Goal: Task Accomplishment & Management: Use online tool/utility

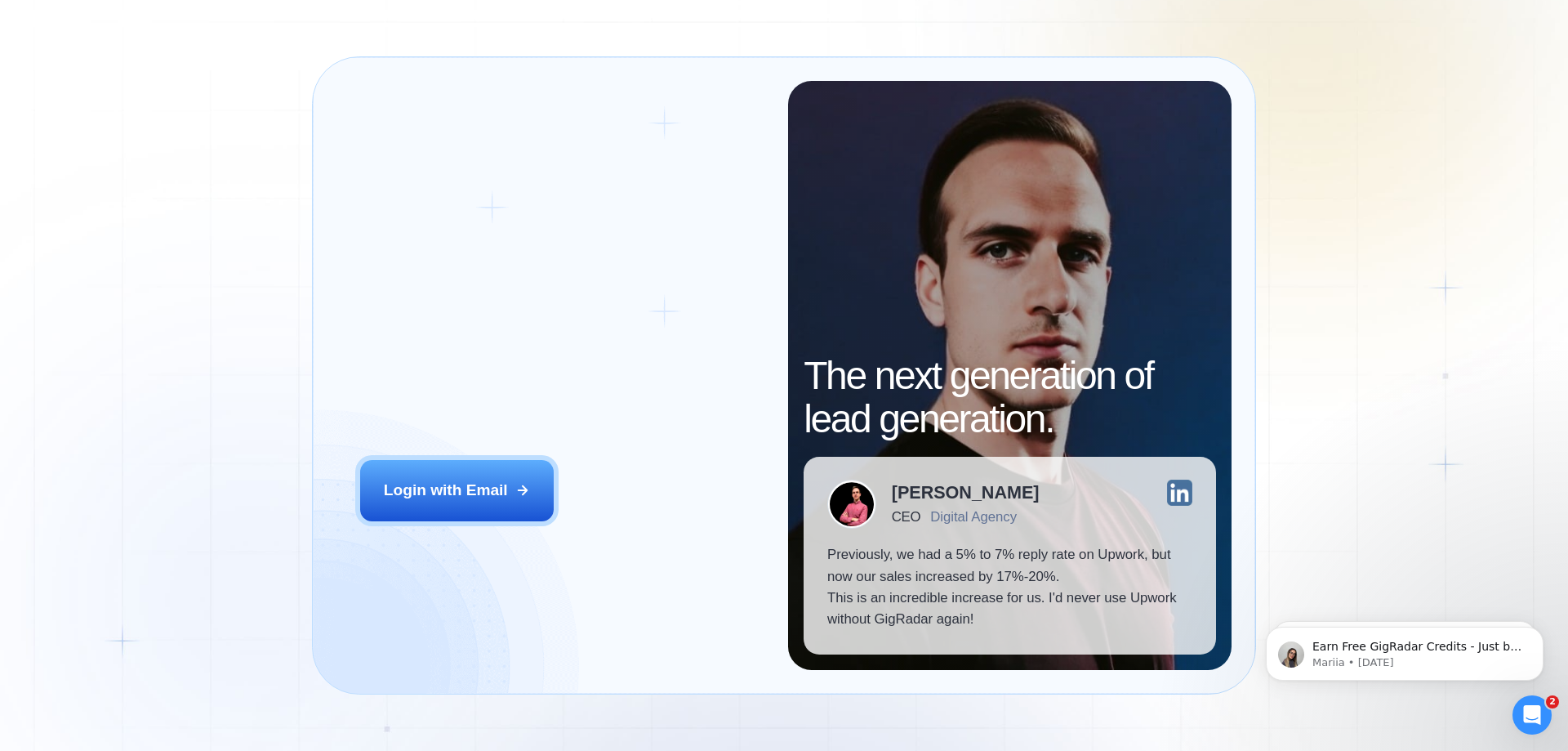
drag, startPoint x: 431, startPoint y: 474, endPoint x: 400, endPoint y: 247, distance: 229.1
click at [429, 471] on button "Login with Email" at bounding box center [458, 489] width 195 height 60
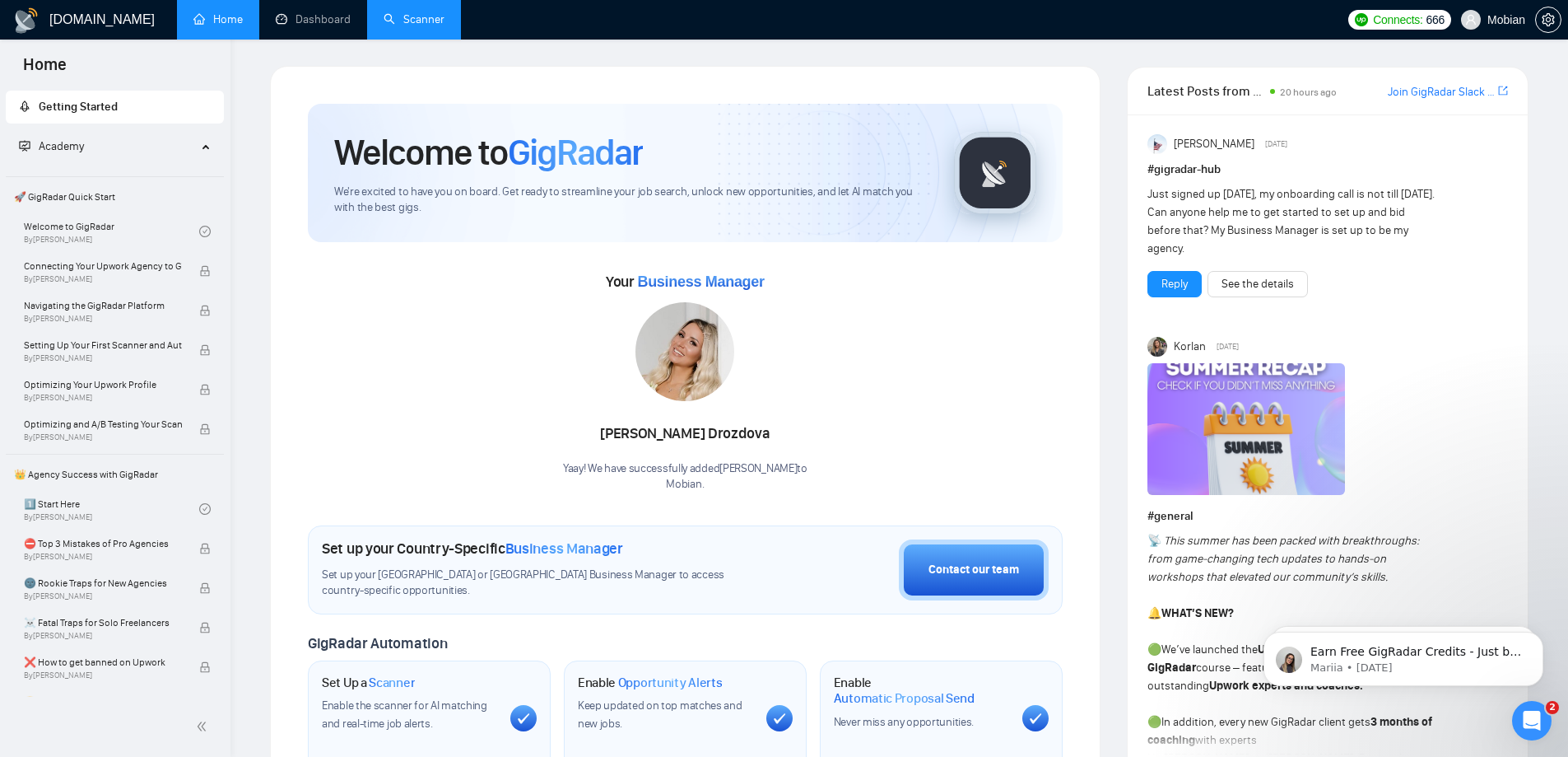
click at [432, 14] on link "Scanner" at bounding box center [414, 19] width 61 height 14
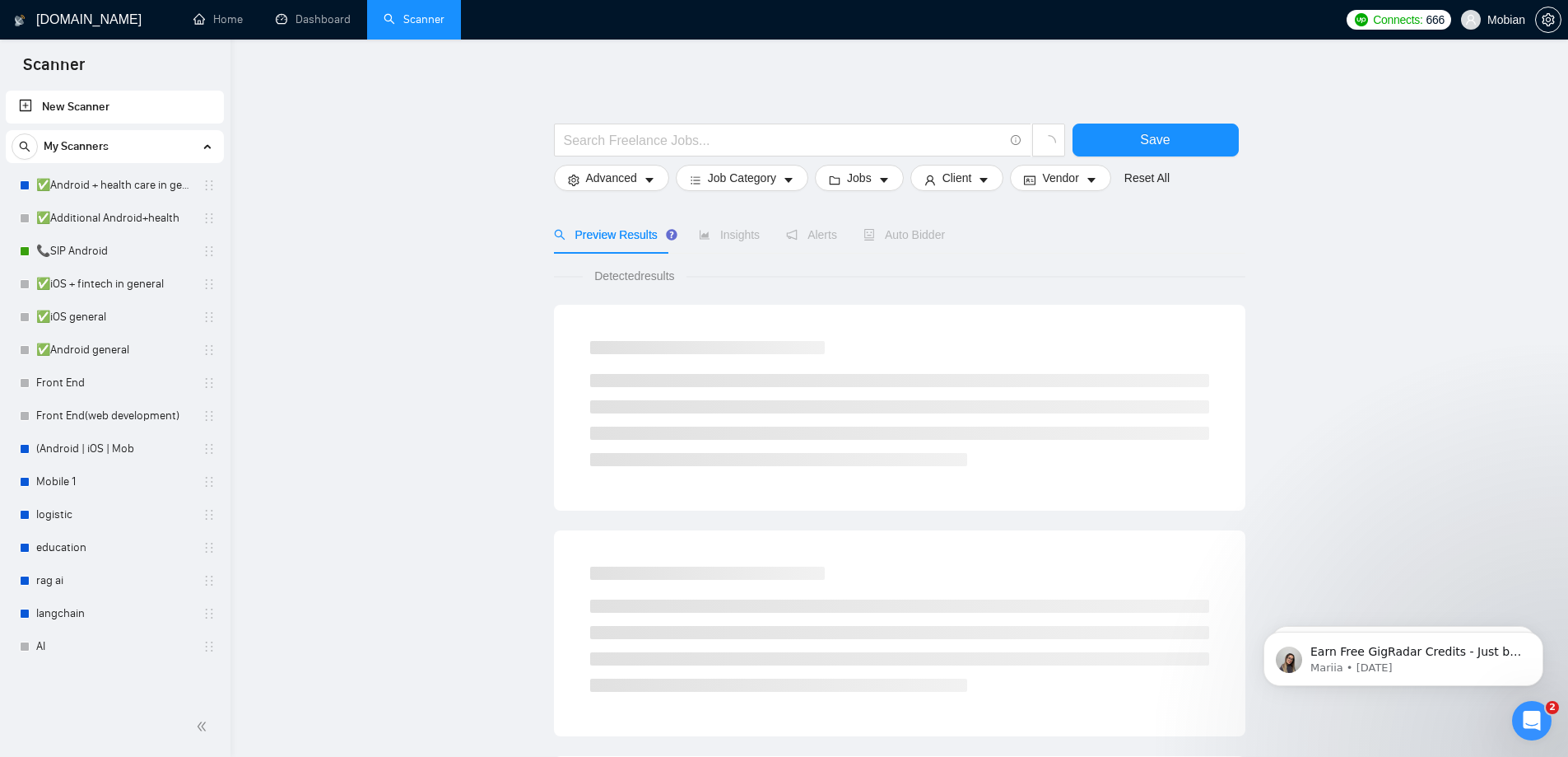
click at [56, 101] on link "New Scanner" at bounding box center [114, 107] width 192 height 33
click at [692, 145] on input "text" at bounding box center [783, 140] width 439 height 20
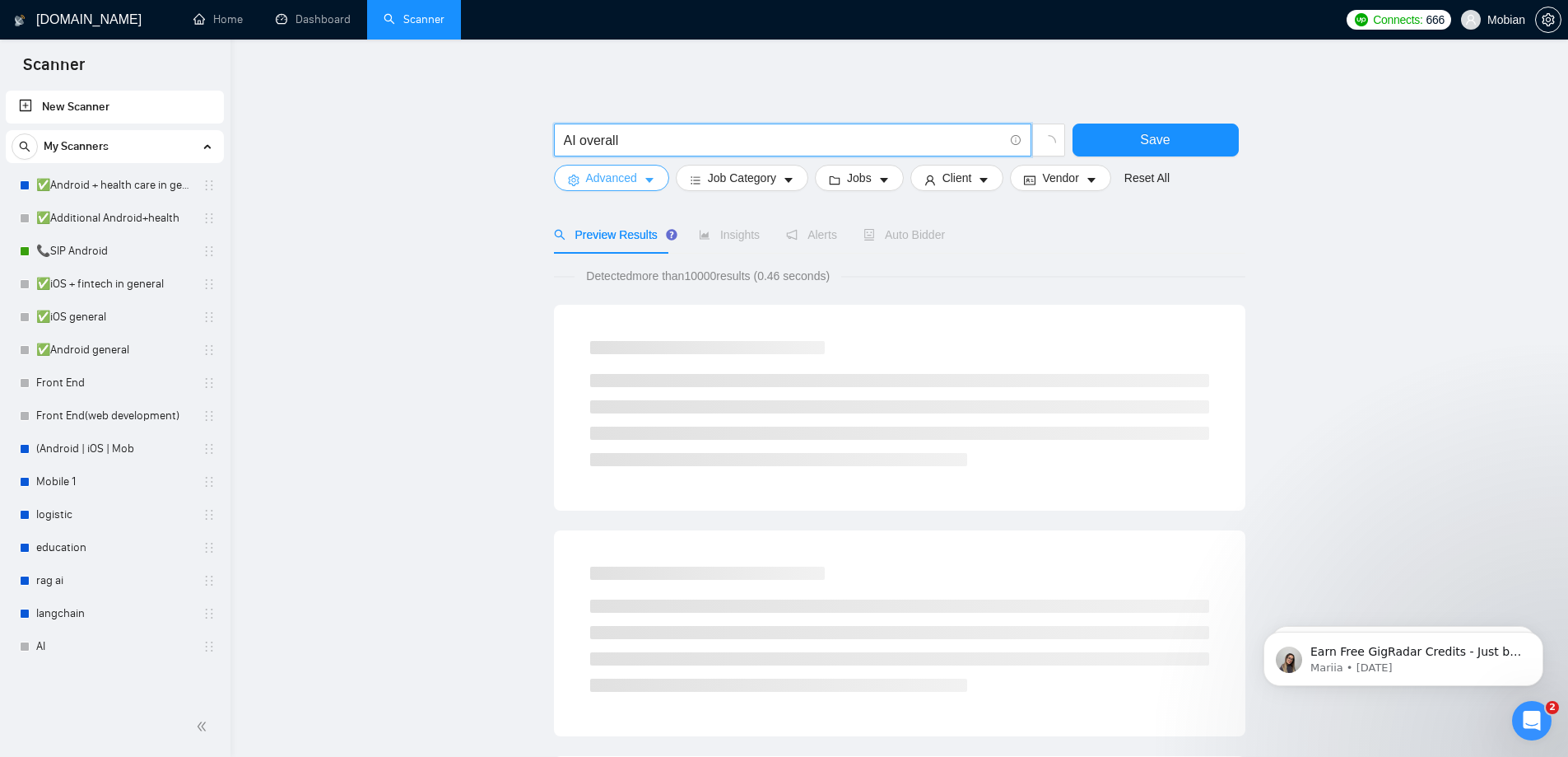
type input "AI overall"
click at [588, 176] on span "Advanced" at bounding box center [612, 178] width 51 height 18
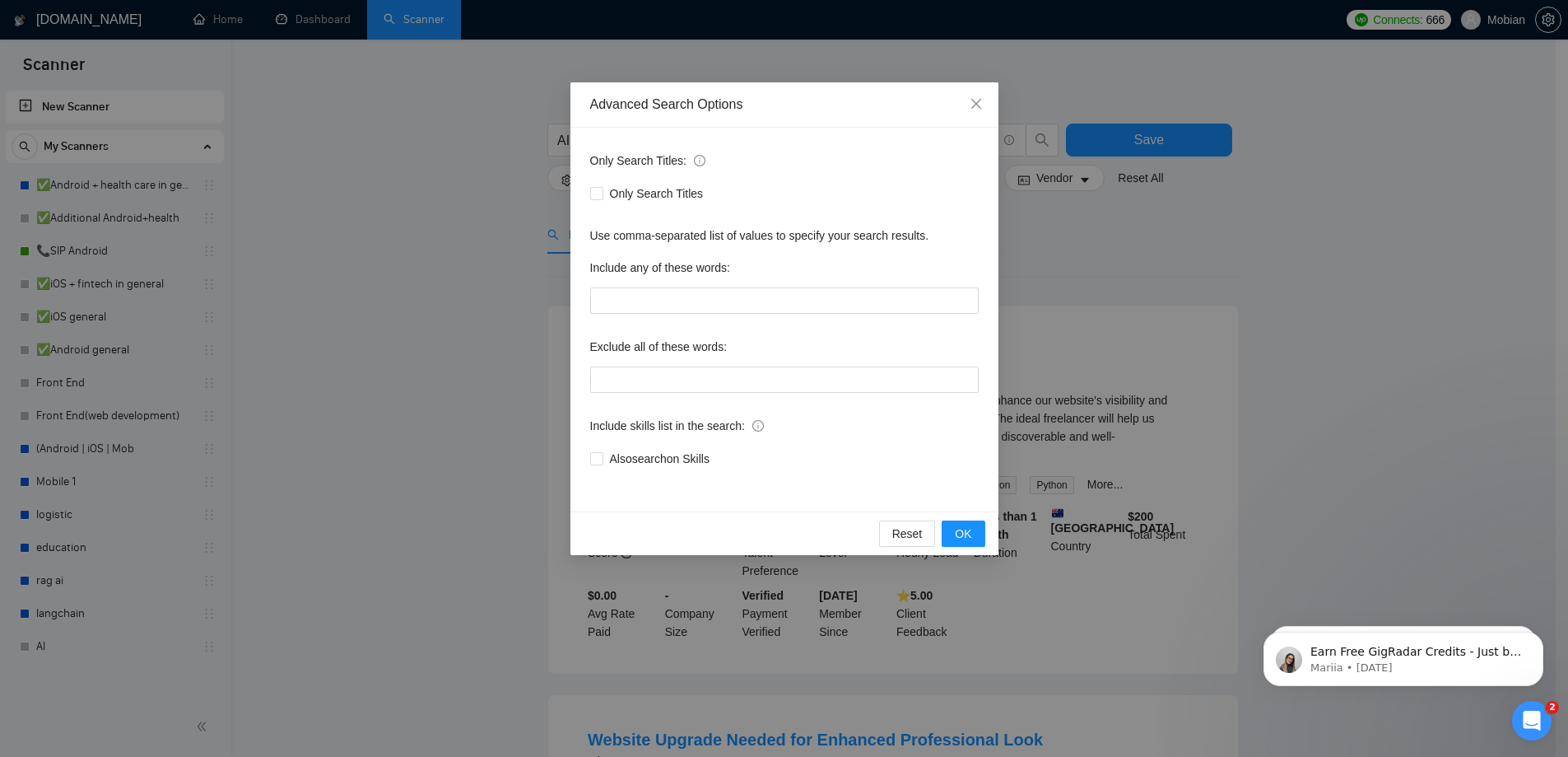
click at [692, 316] on div "Only Search Titles: Only Search Titles Use comma-separated list of values to sp…" at bounding box center [785, 320] width 428 height 384
click at [696, 306] on input "text" at bounding box center [784, 300] width 388 height 26
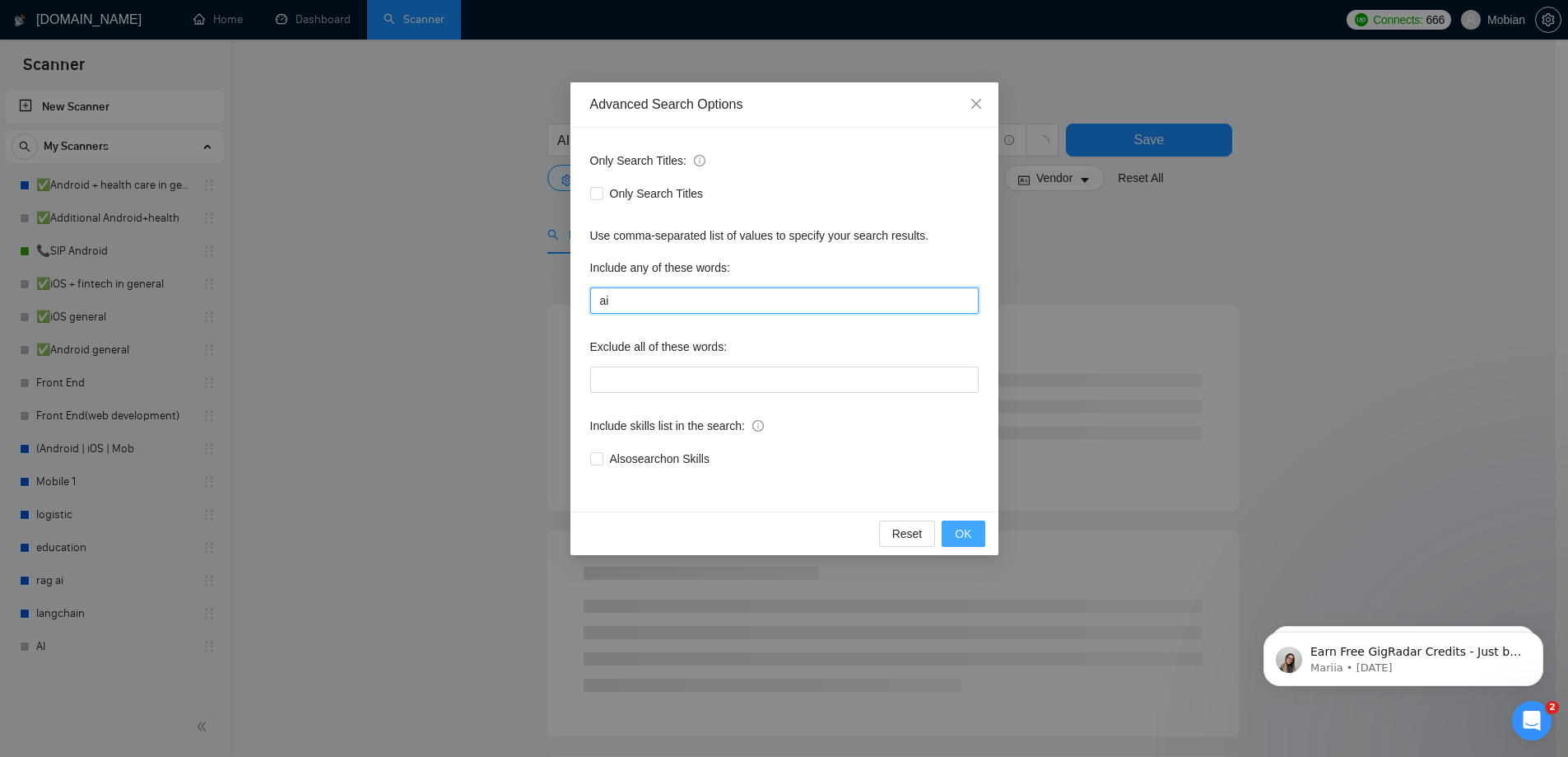
type input "ai"
click at [972, 542] on button "OK" at bounding box center [963, 533] width 43 height 26
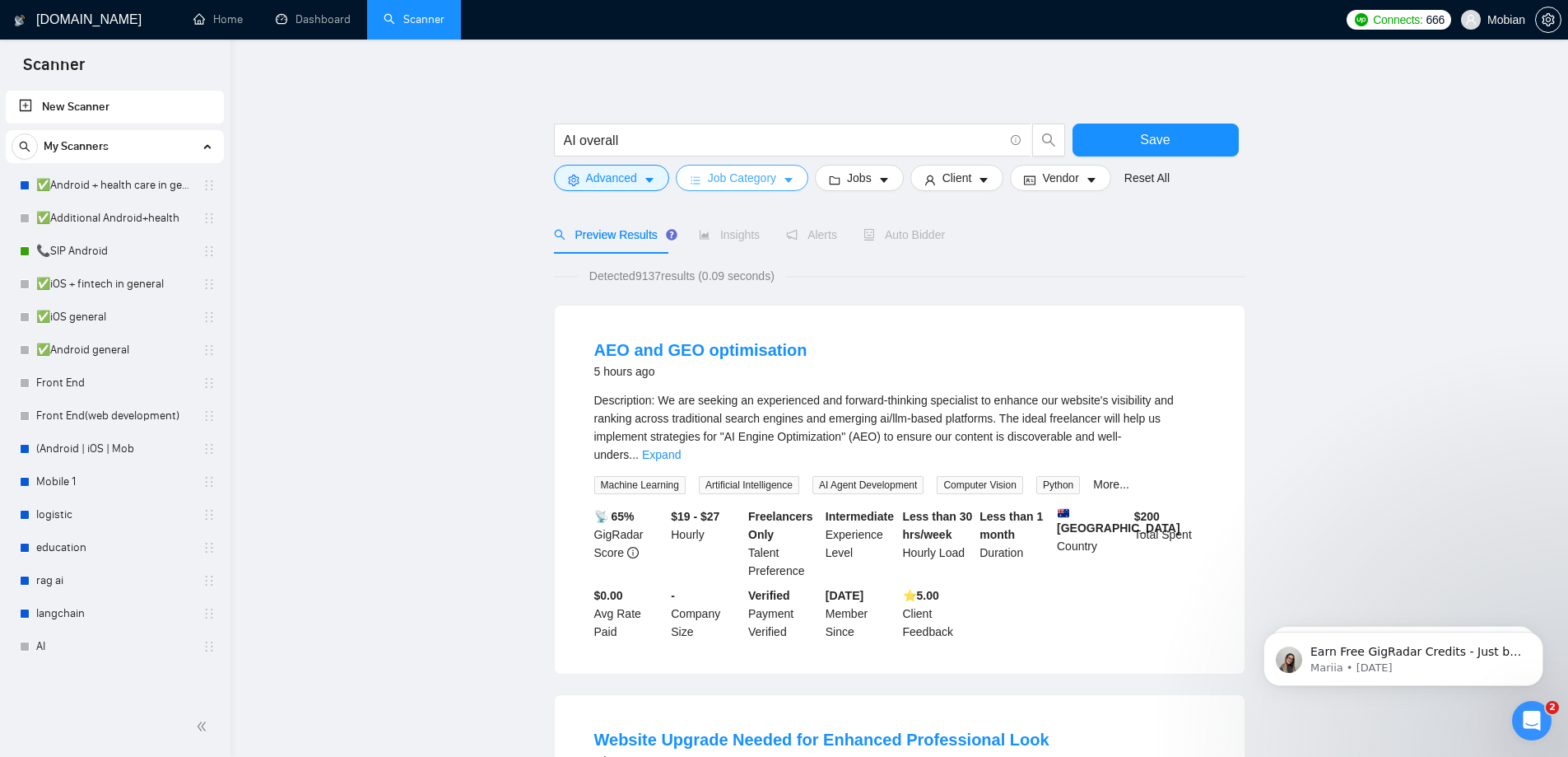
click at [744, 181] on span "Job Category" at bounding box center [742, 178] width 68 height 18
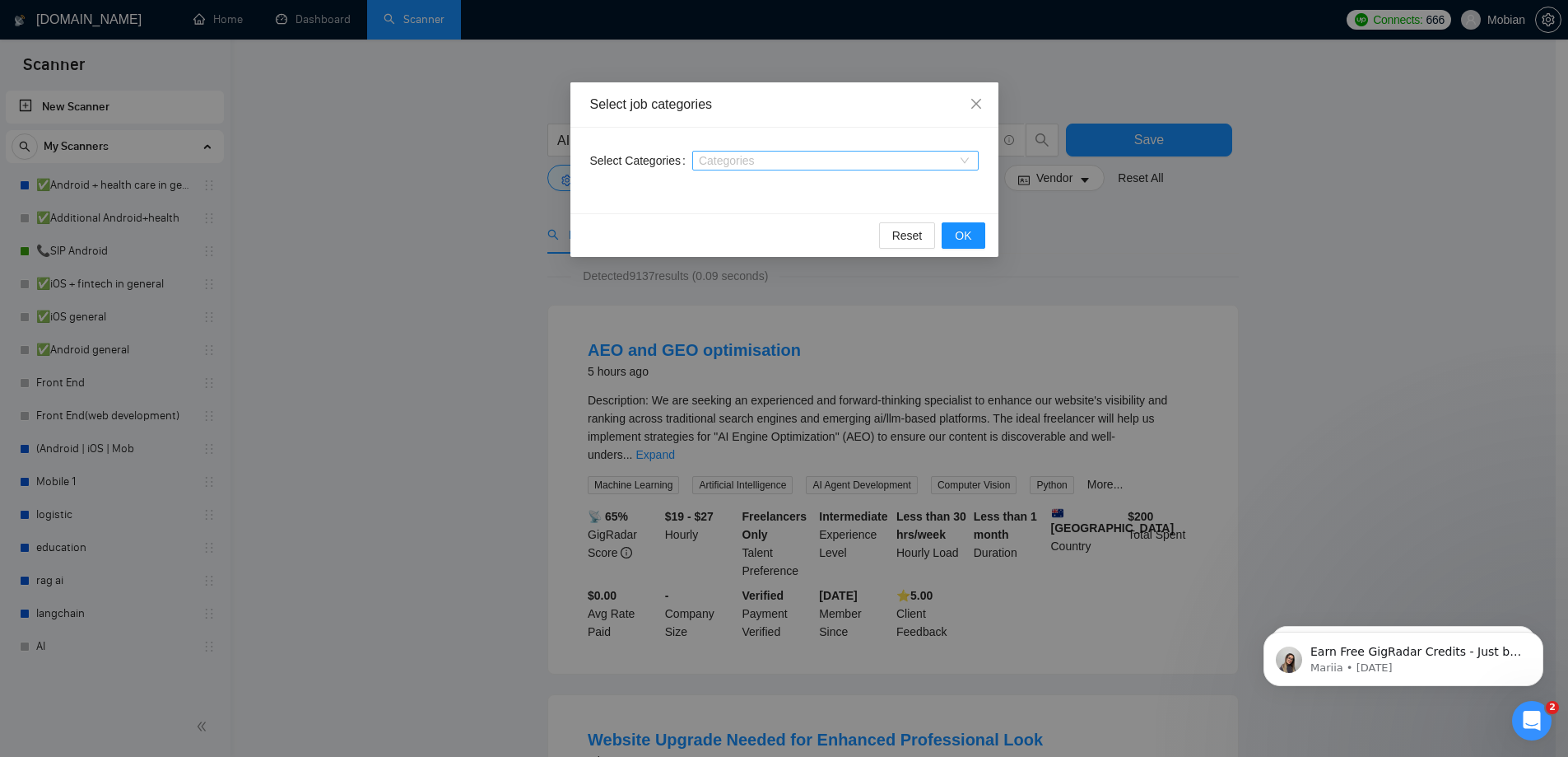
click at [776, 157] on div at bounding box center [827, 160] width 262 height 13
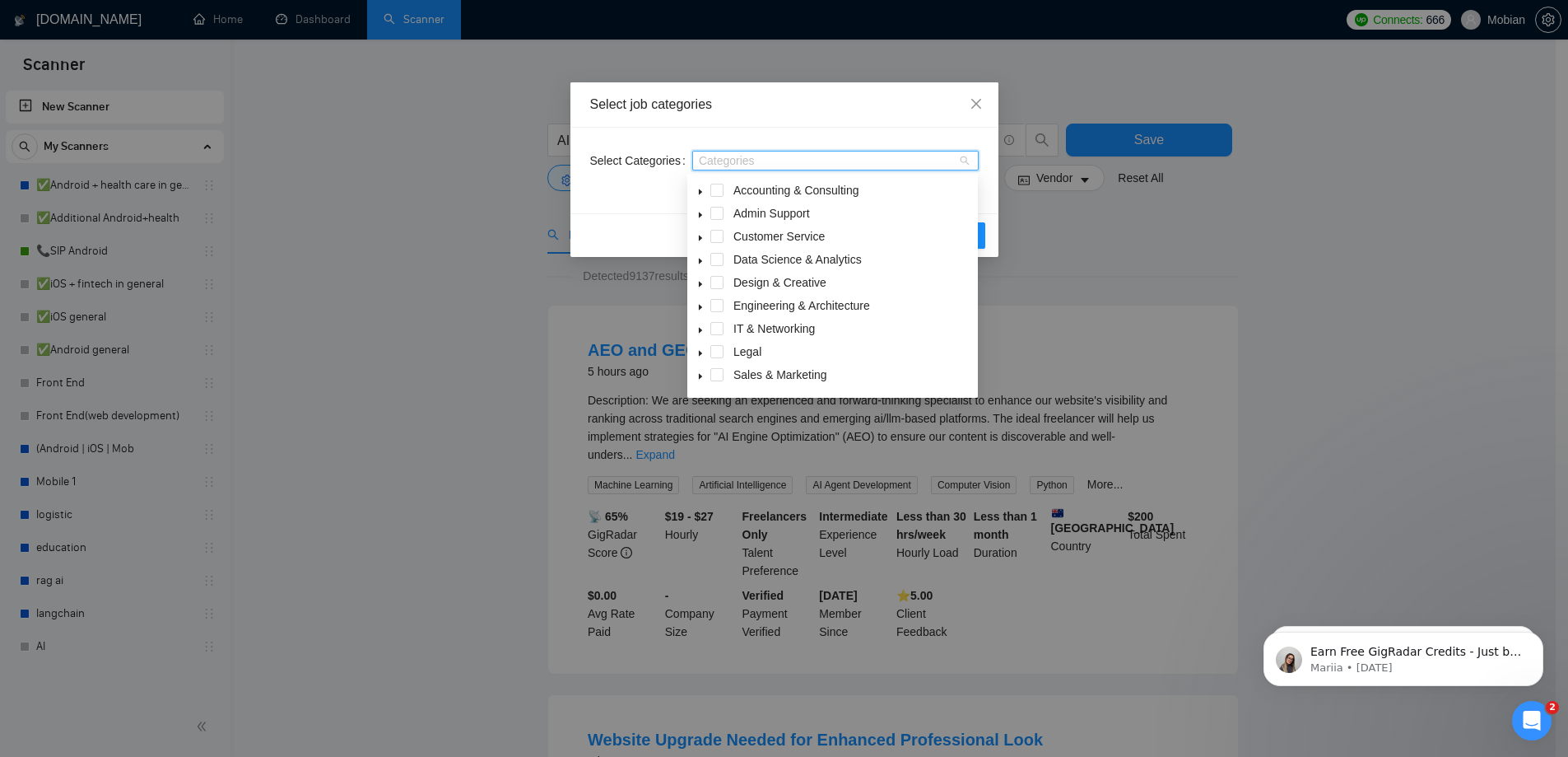
click at [700, 335] on icon "caret-down" at bounding box center [700, 330] width 9 height 9
click at [702, 333] on icon "caret-down" at bounding box center [700, 330] width 9 height 9
click at [699, 309] on icon "caret-down" at bounding box center [700, 307] width 3 height 6
click at [699, 309] on icon "caret-down" at bounding box center [700, 307] width 9 height 9
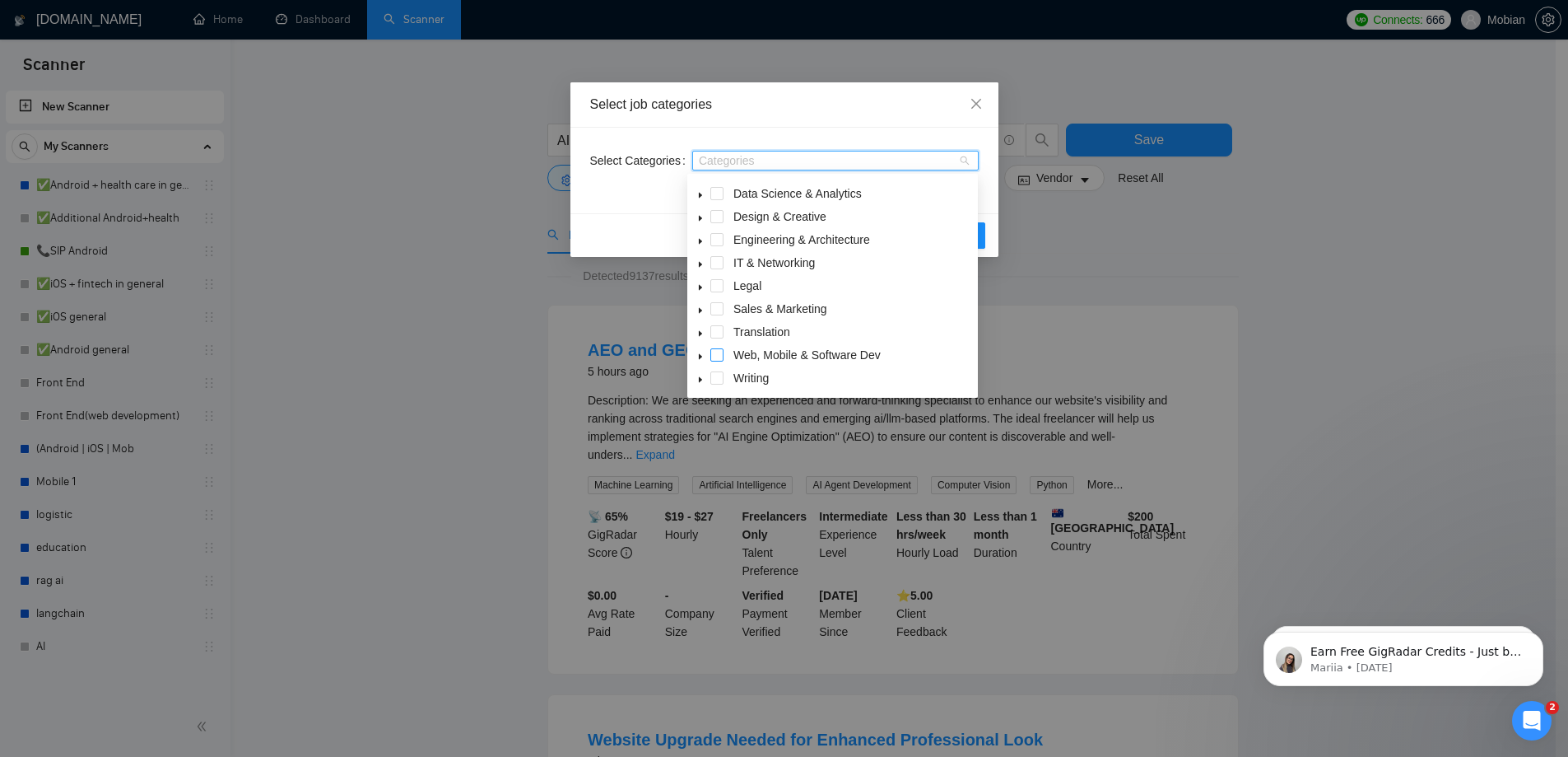
click at [717, 358] on span at bounding box center [717, 354] width 13 height 13
click at [979, 143] on div "Select Categories Web, Mobile & Software Dev" at bounding box center [785, 171] width 428 height 85
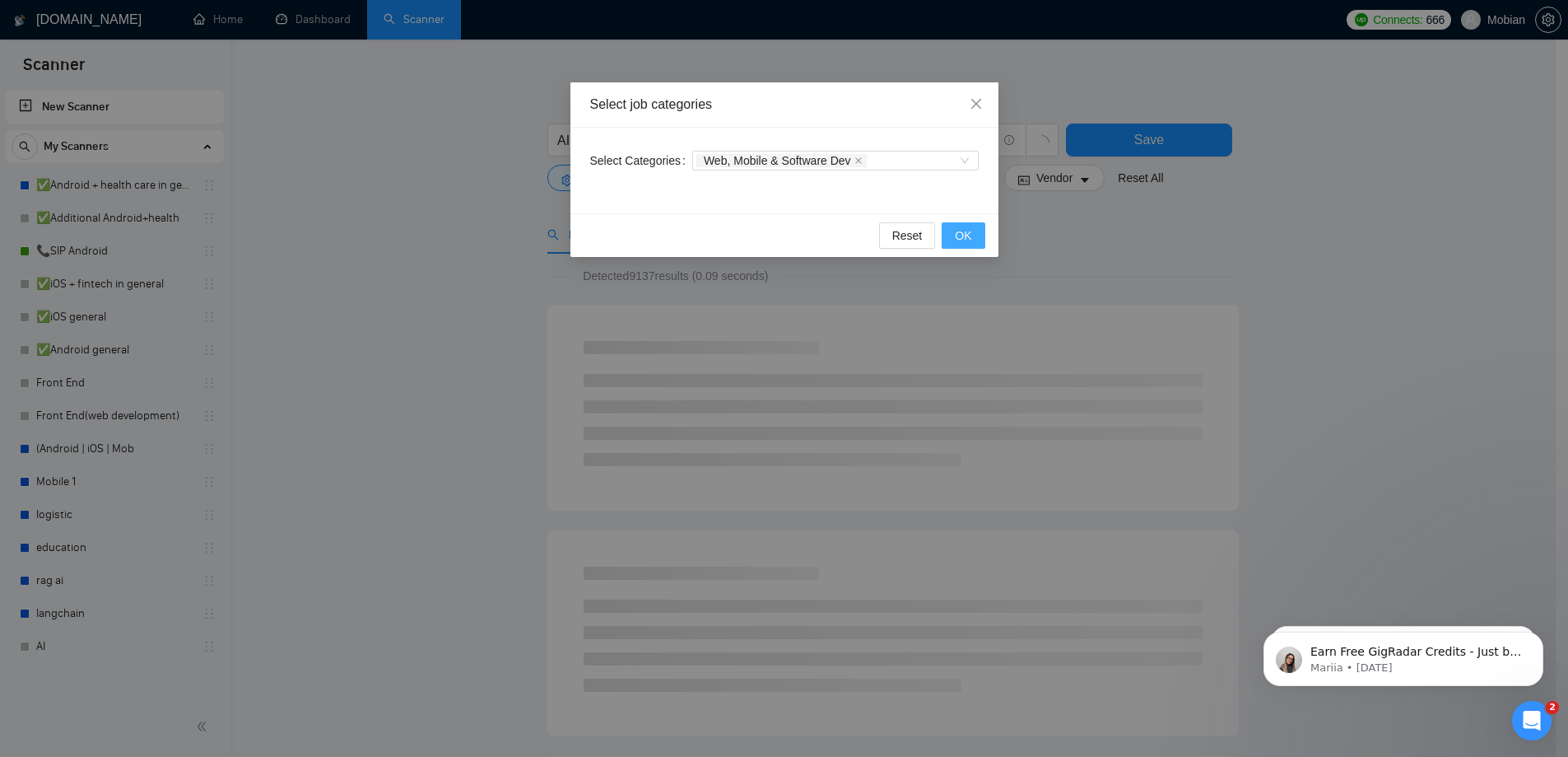
click at [955, 229] on span "OK" at bounding box center [962, 235] width 16 height 18
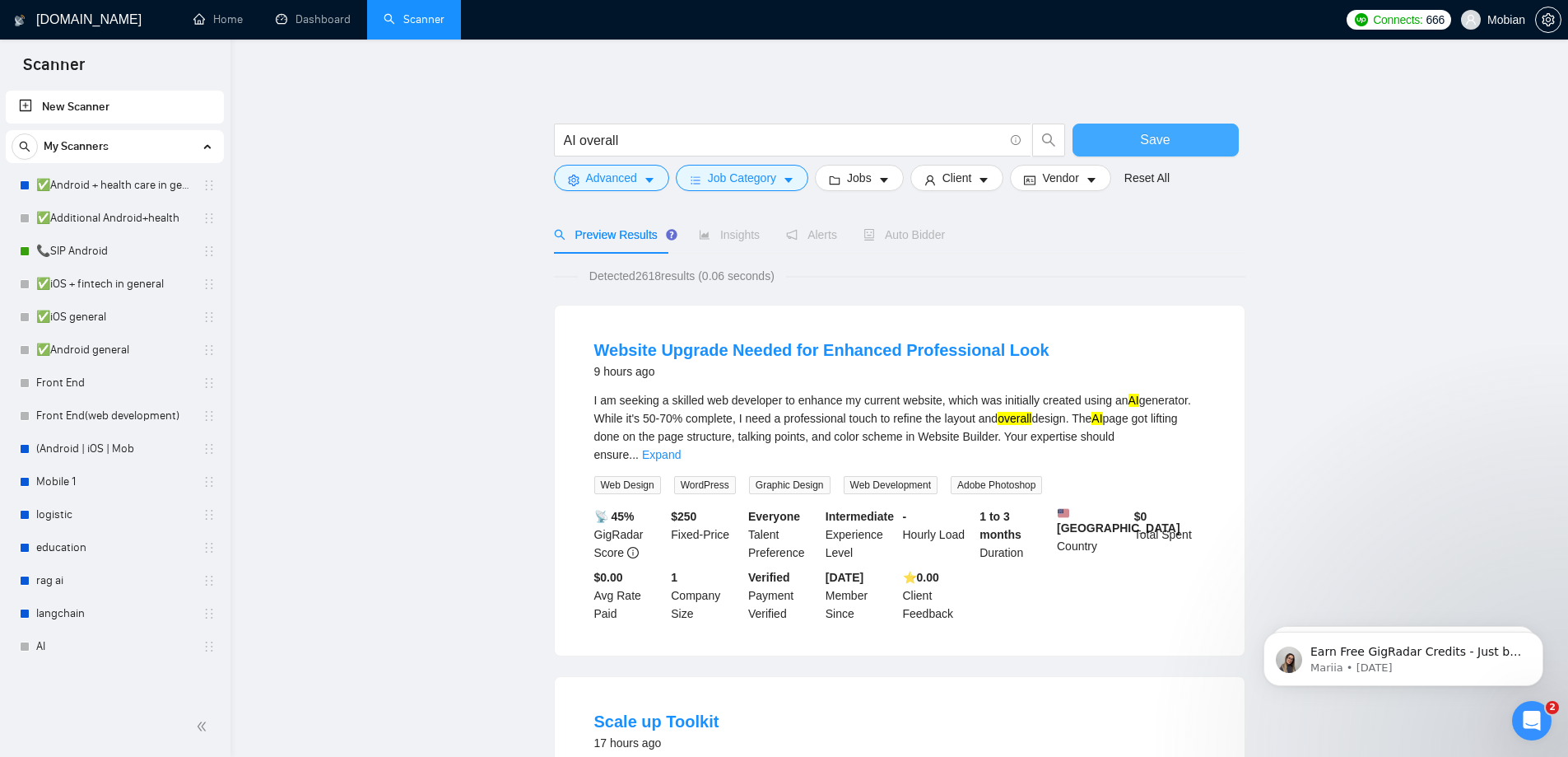
click at [1140, 133] on button "Save" at bounding box center [1155, 140] width 166 height 33
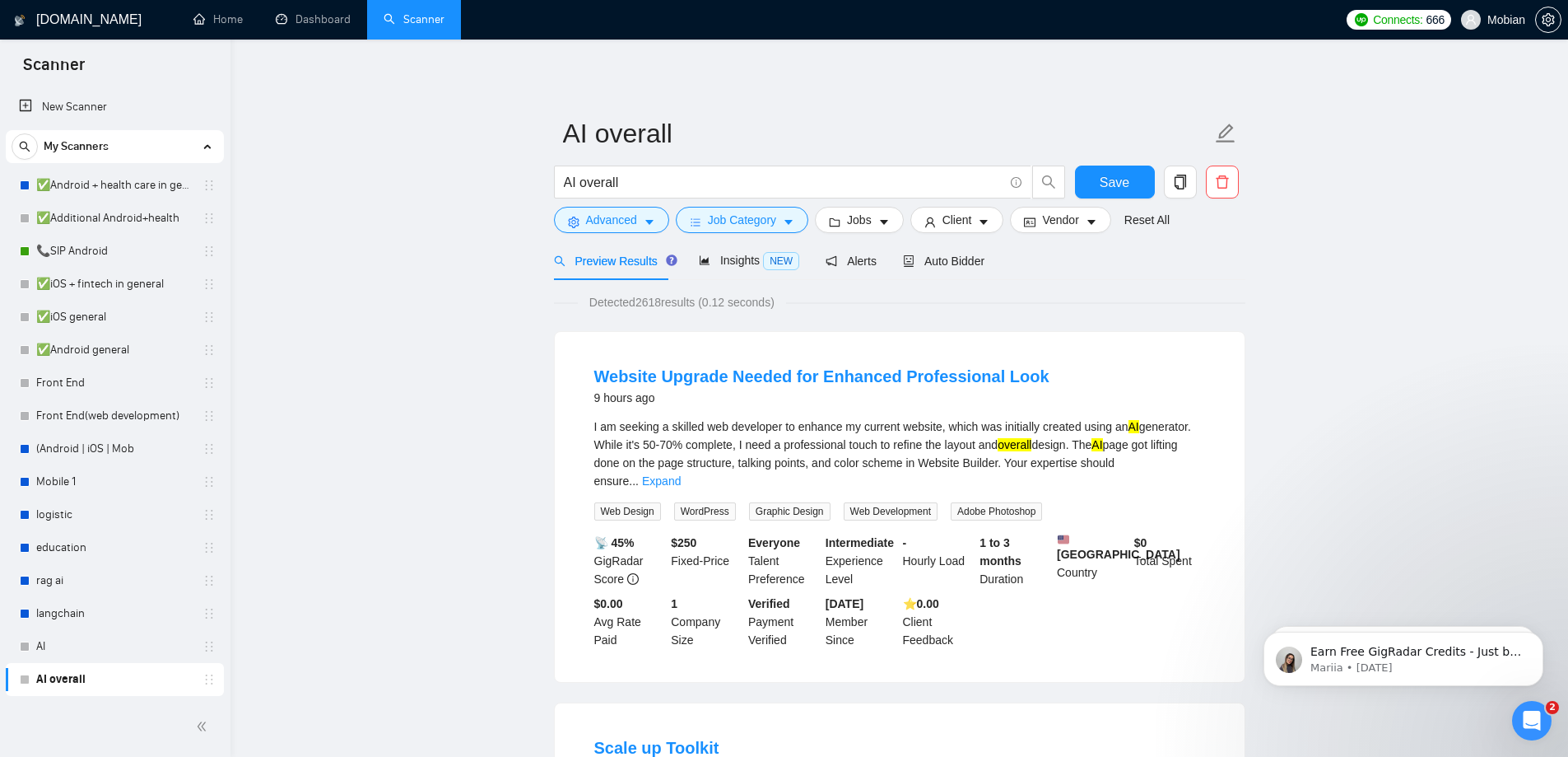
click at [646, 221] on icon "caret-down" at bounding box center [650, 224] width 9 height 5
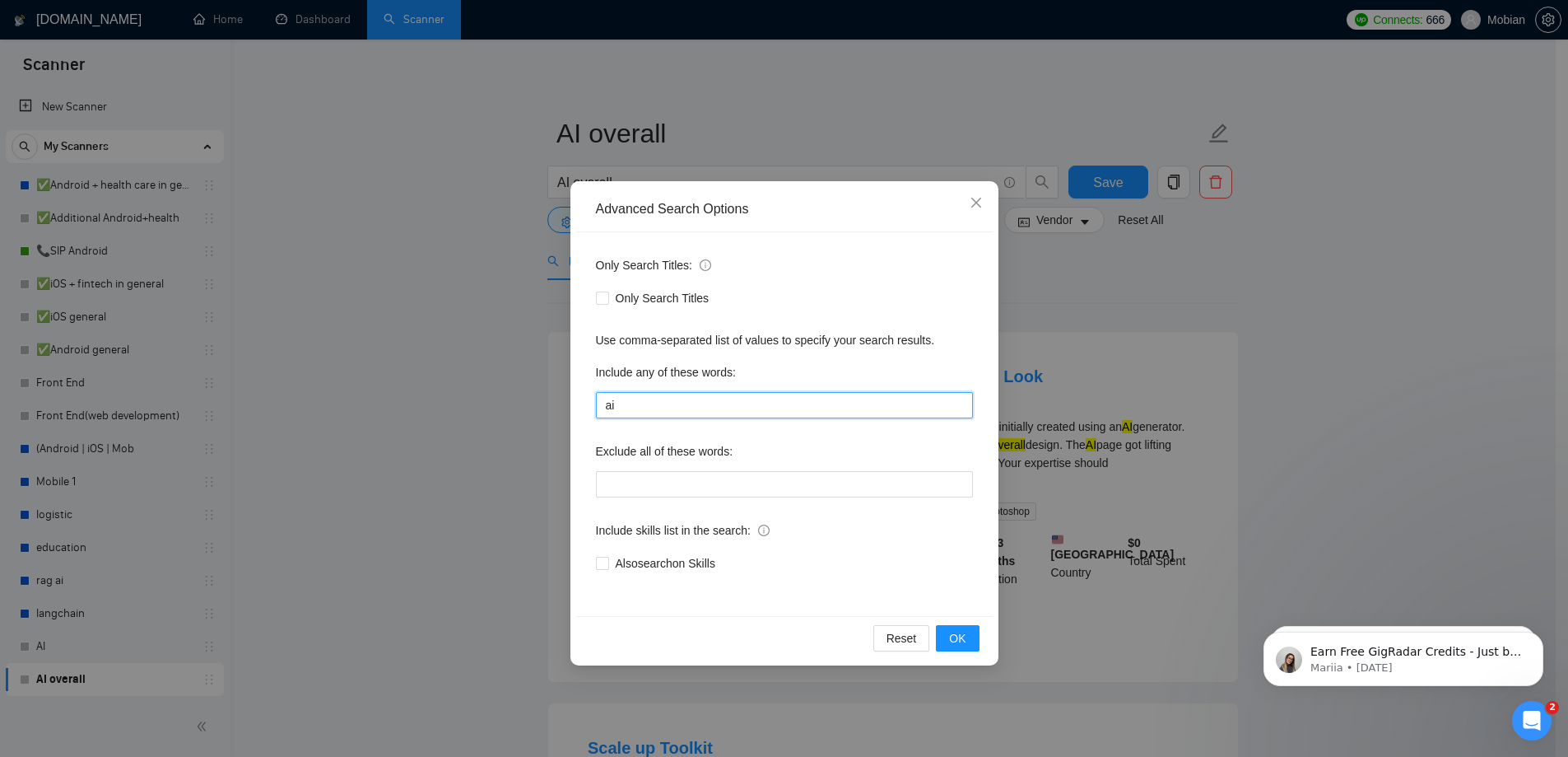
click at [631, 409] on input "ai" at bounding box center [785, 405] width 377 height 26
drag, startPoint x: 648, startPoint y: 407, endPoint x: 593, endPoint y: 404, distance: 55.1
click at [593, 404] on div "Only Search Titles: Only Search Titles Use comma-separated list of values to sp…" at bounding box center [784, 424] width 416 height 384
paste input "AI – Artificial Intelligence ML – Machine Learning DL – Deep Learning [PERSON_N…"
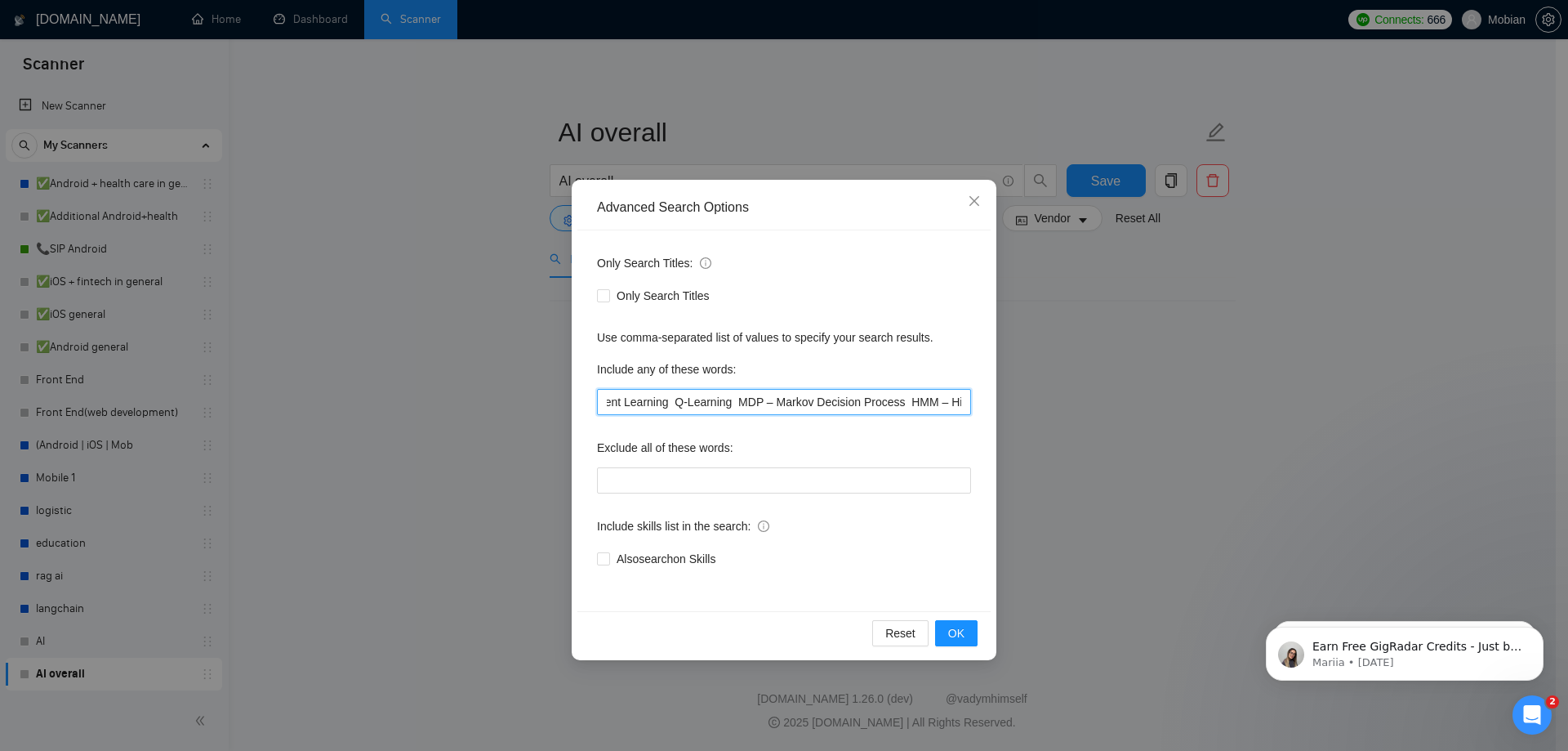
click at [839, 403] on input "AI – Artificial Intelligence ML – Machine Learning DL – Deep Learning [PERSON_N…" at bounding box center [784, 401] width 374 height 26
click at [647, 401] on input "AI – Artificial Intelligence ML – Machine Learning DL – Deep Learning [PERSON_N…" at bounding box center [784, 401] width 374 height 26
click at [652, 408] on input "AI – Artificial Intelligence ML – Machine Learning DL – Deep Learning [PERSON_N…" at bounding box center [784, 401] width 374 height 26
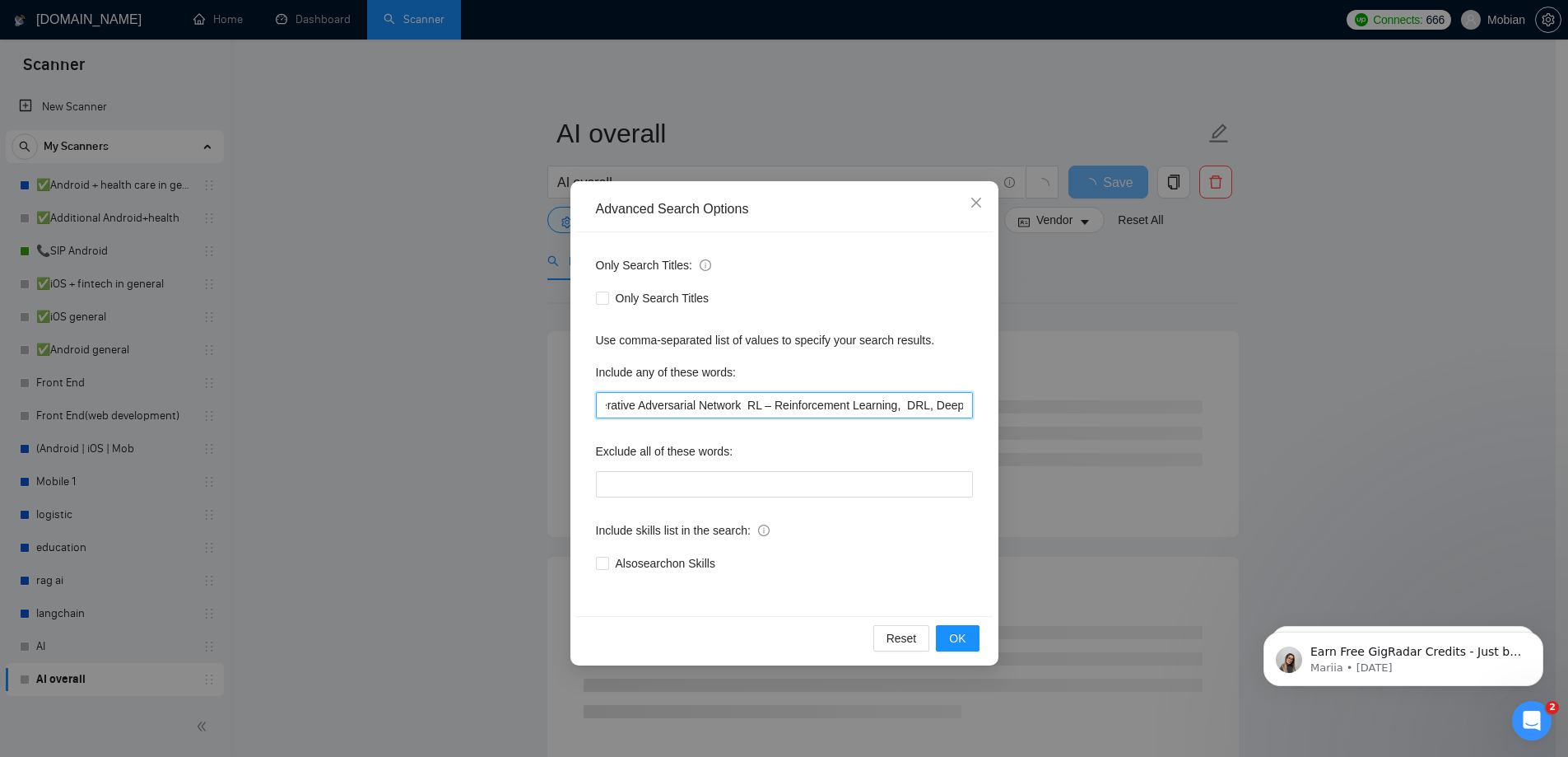
scroll to position [0, 1514]
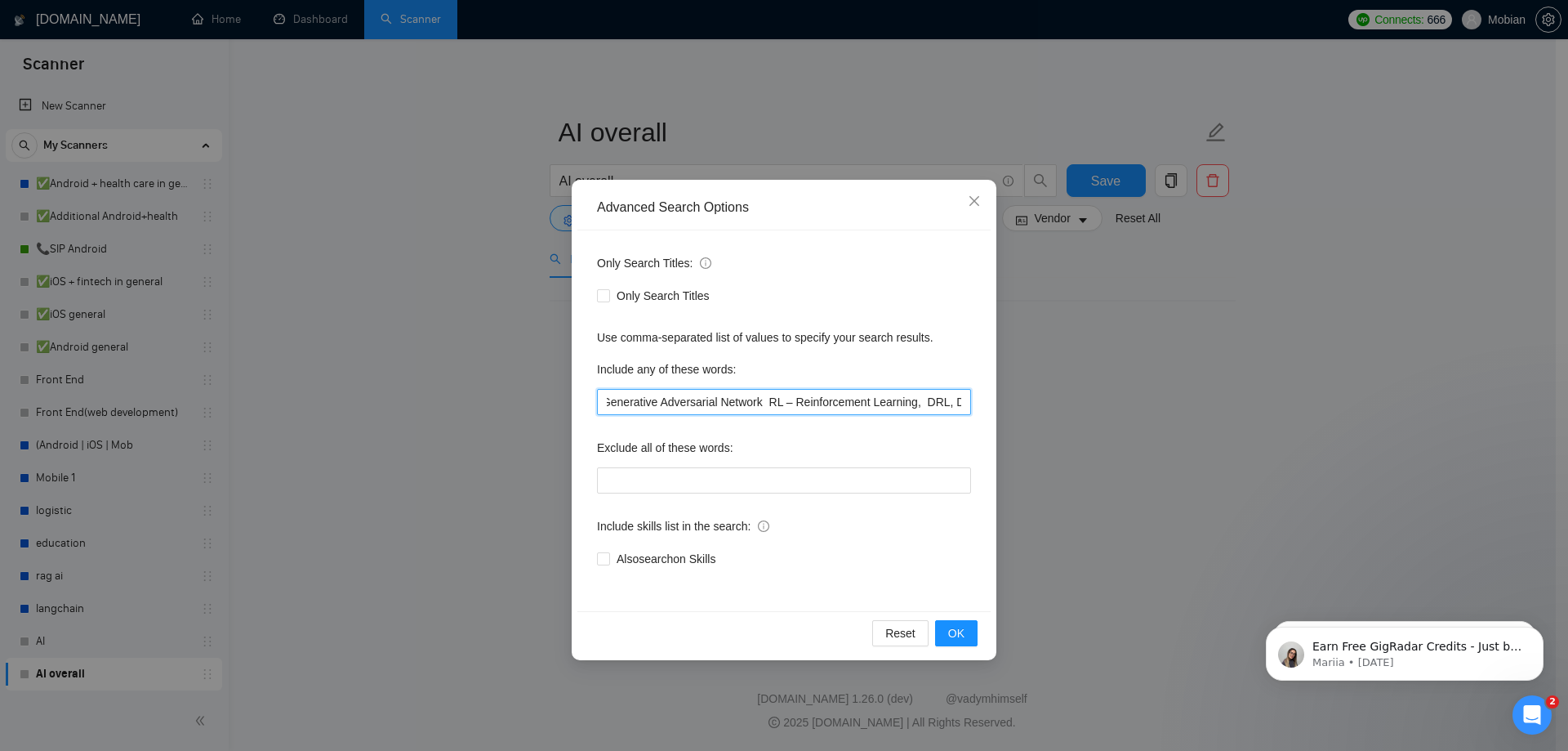
click at [689, 405] on input "AI – Artificial Intelligence ML – Machine Learning DL – Deep Learning [PERSON_N…" at bounding box center [784, 401] width 374 height 26
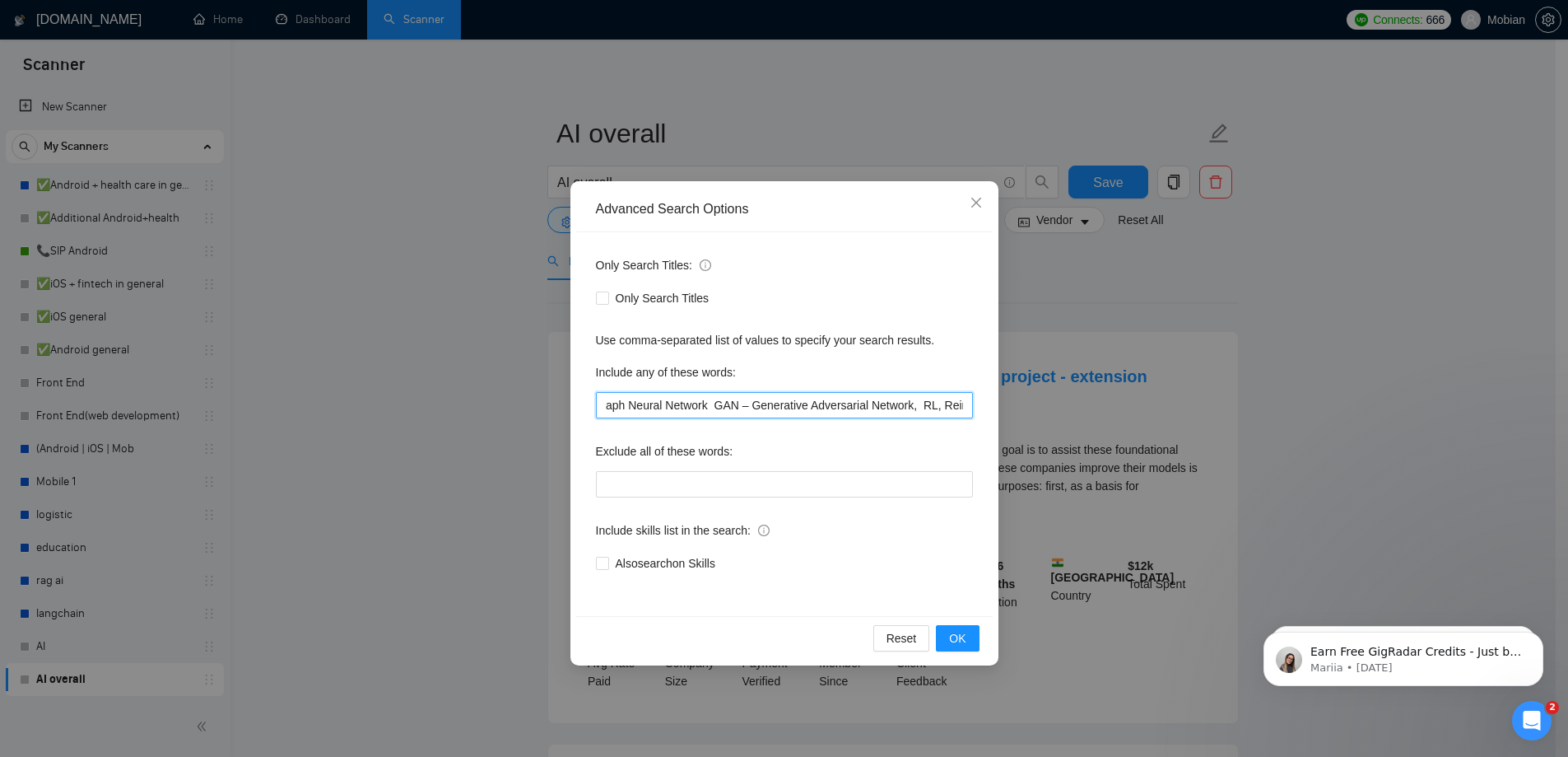
scroll to position [0, 1344]
click at [673, 407] on input "AI – Artificial Intelligence ML – Machine Learning DL – Deep Learning [PERSON_N…" at bounding box center [785, 405] width 377 height 26
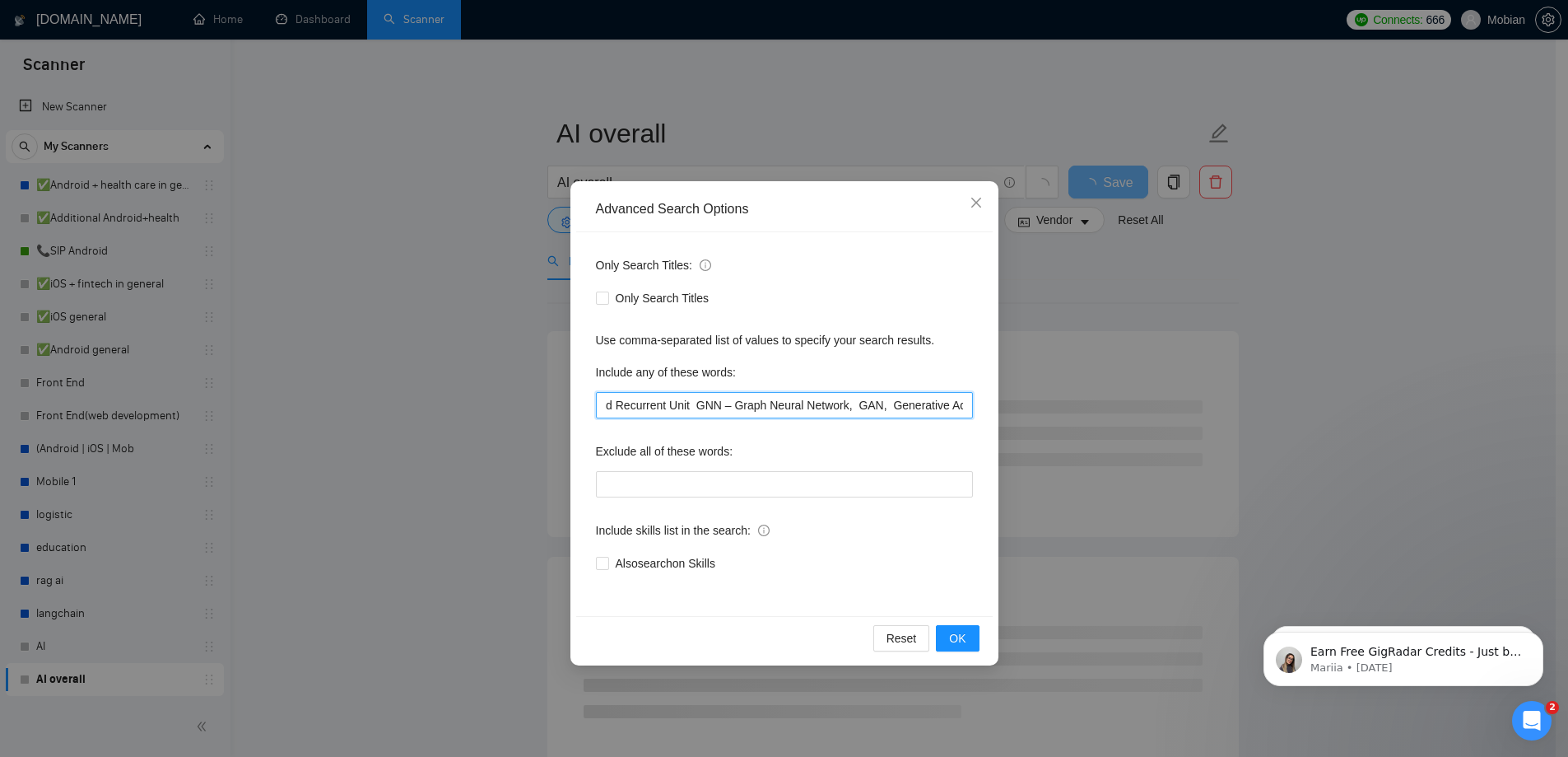
scroll to position [0, 1186]
click at [675, 409] on input "AI – Artificial Intelligence ML – Machine Learning DL – Deep Learning [PERSON_N…" at bounding box center [785, 405] width 377 height 26
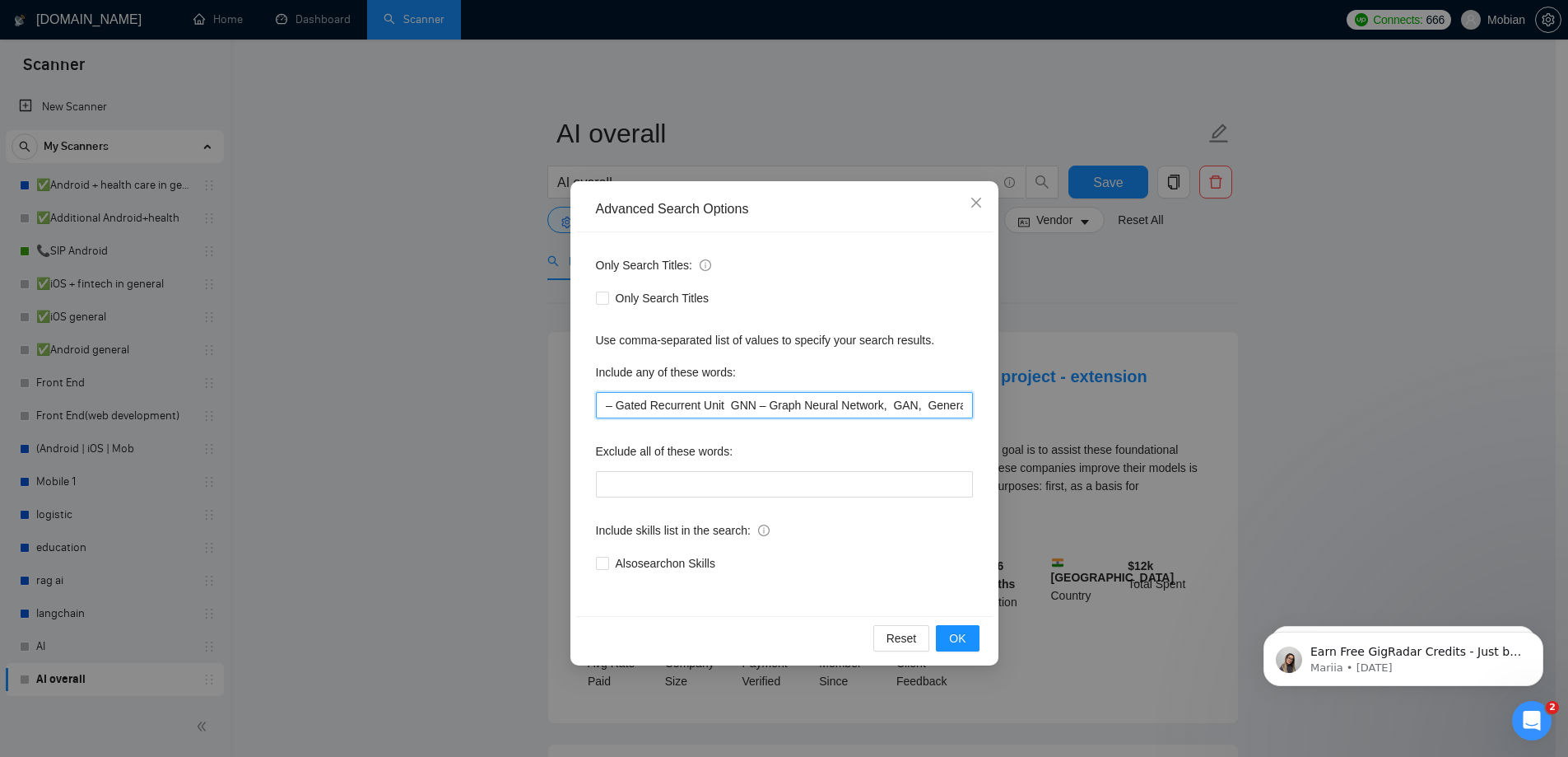
scroll to position [0, 1944]
click at [647, 402] on input "AI – Artificial Intelligence ML – Machine Learning DL – Deep Learning [PERSON_N…" at bounding box center [785, 405] width 377 height 26
drag, startPoint x: 738, startPoint y: 405, endPoint x: 764, endPoint y: 412, distance: 26.9
click at [738, 405] on input "AI – Artificial Intelligence ML – Machine Learning DL – Deep Learning [PERSON_N…" at bounding box center [785, 405] width 377 height 26
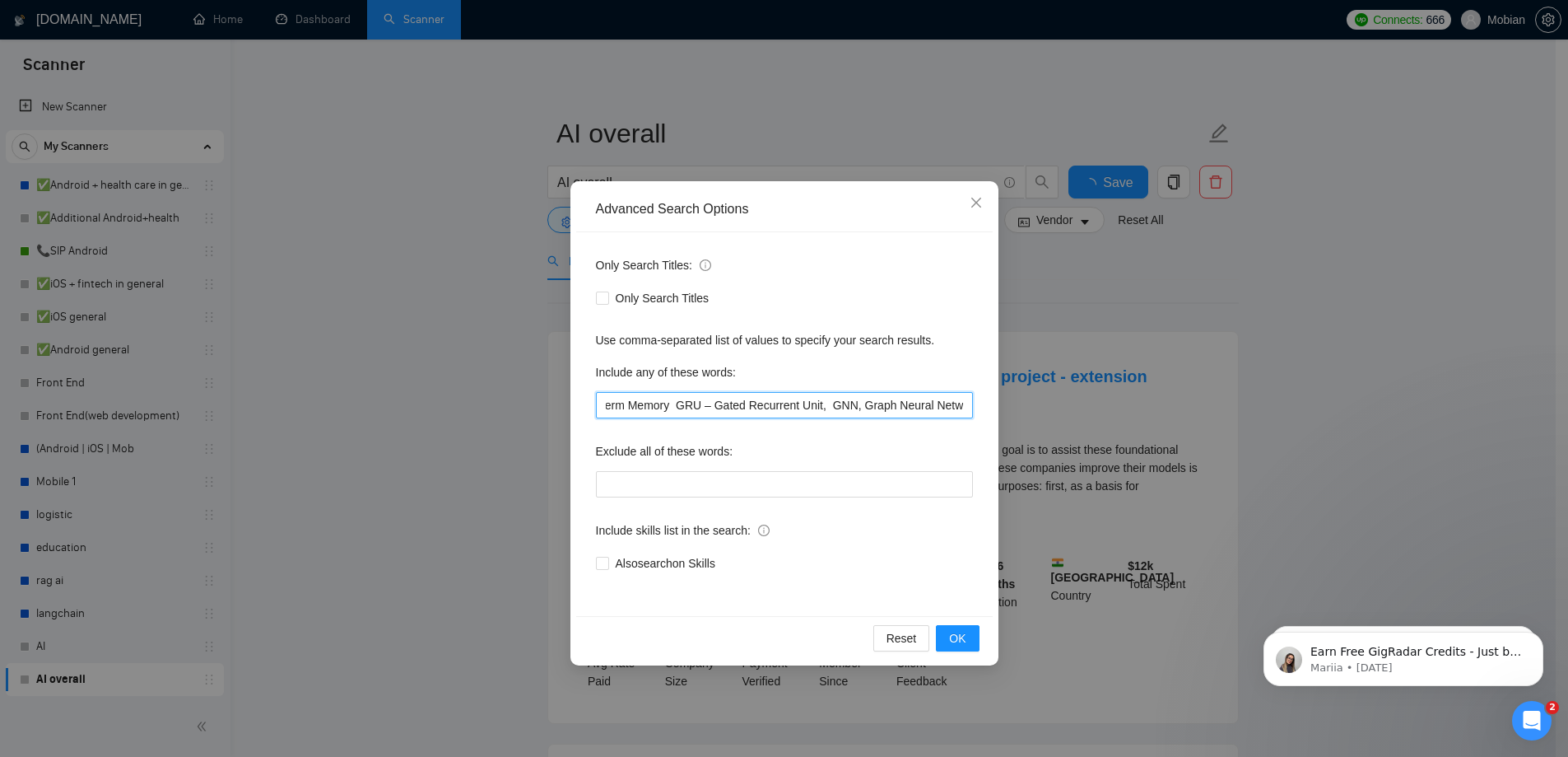
scroll to position [0, 1031]
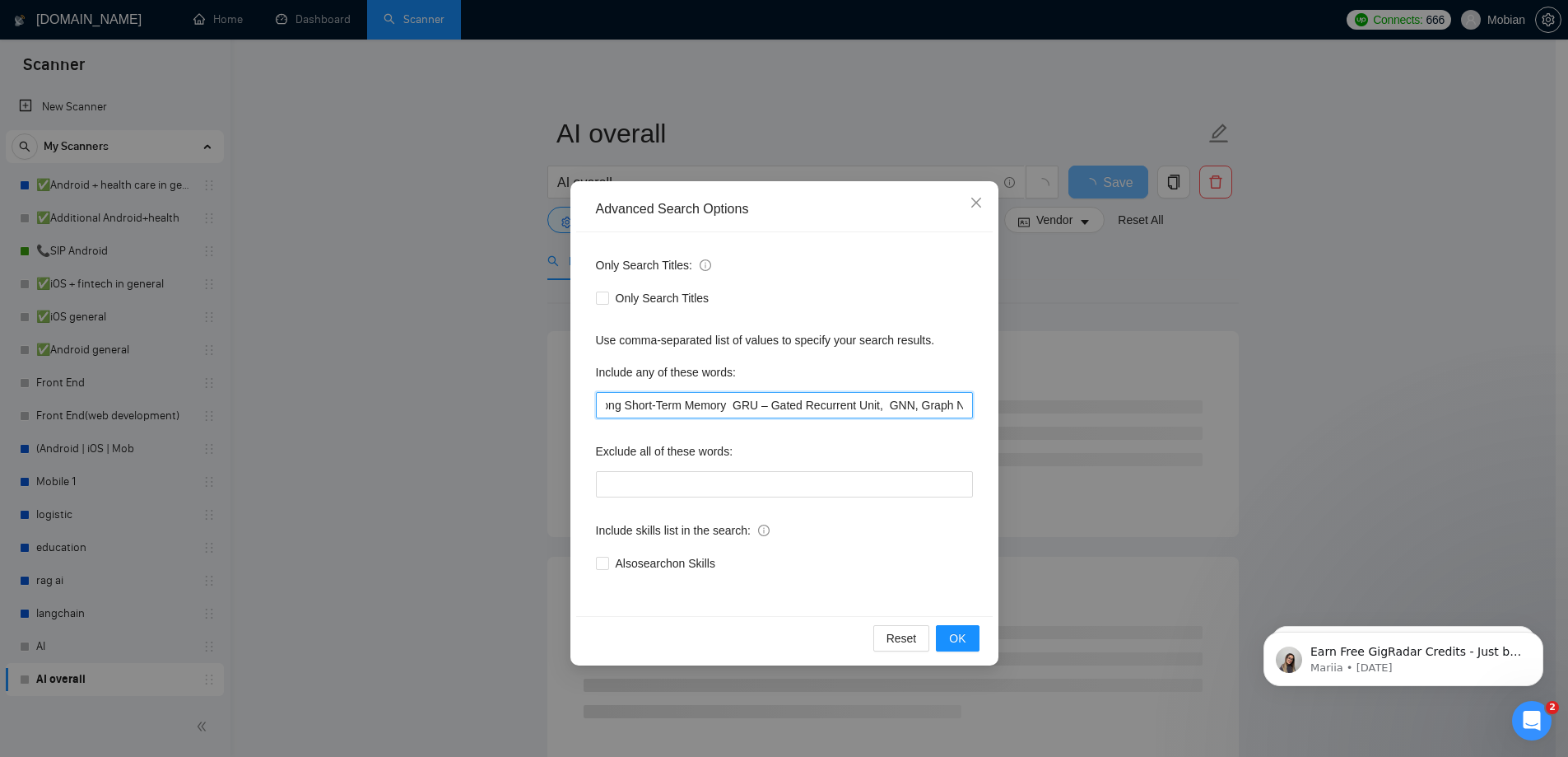
click at [675, 407] on input "AI – Artificial Intelligence ML – Machine Learning DL – Deep Learning [PERSON_N…" at bounding box center [785, 405] width 377 height 26
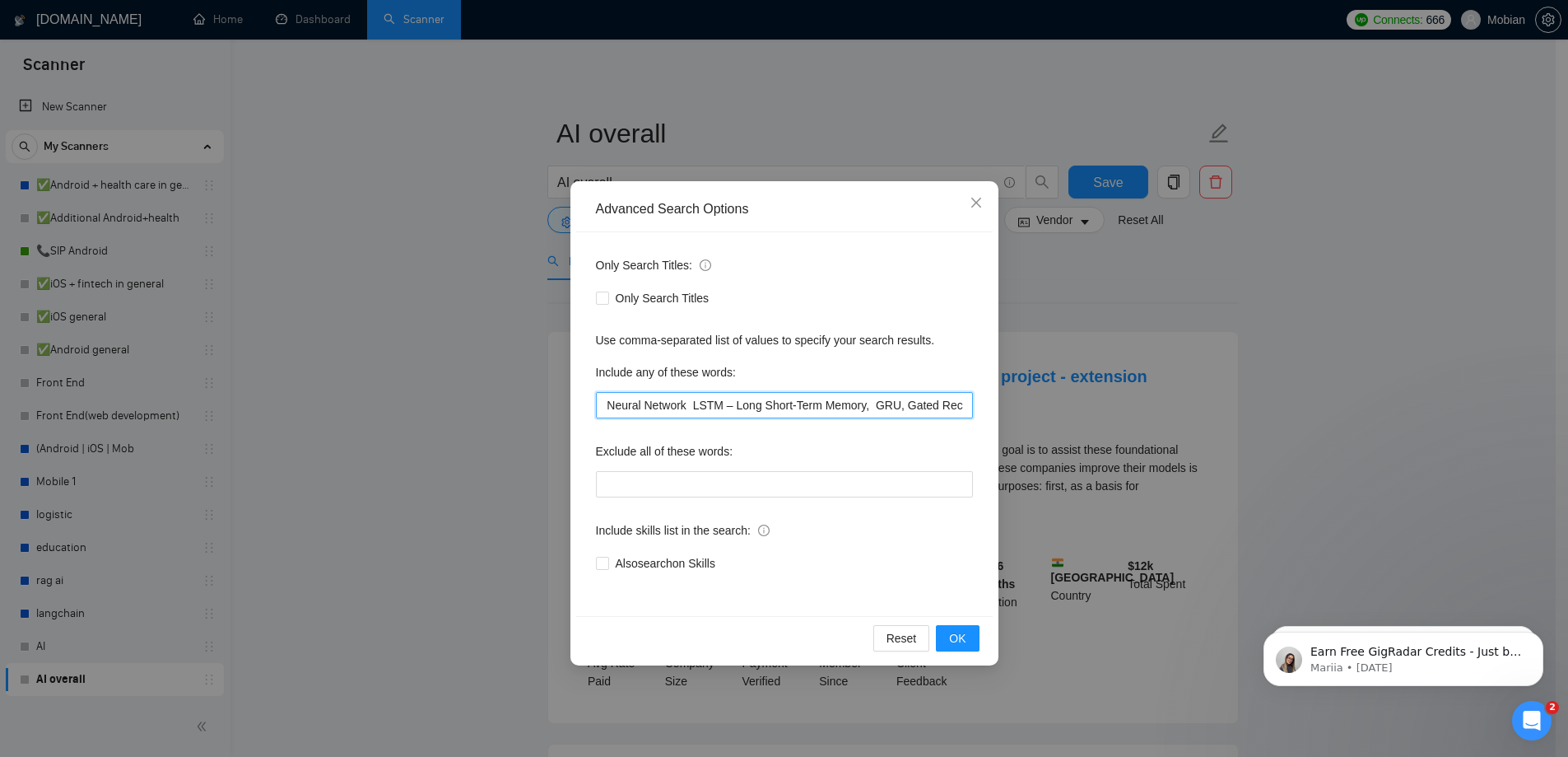
scroll to position [0, 861]
click at [682, 408] on input "AI – Artificial Intelligence ML – Machine Learning DL – Deep Learning [PERSON_N…" at bounding box center [785, 405] width 377 height 26
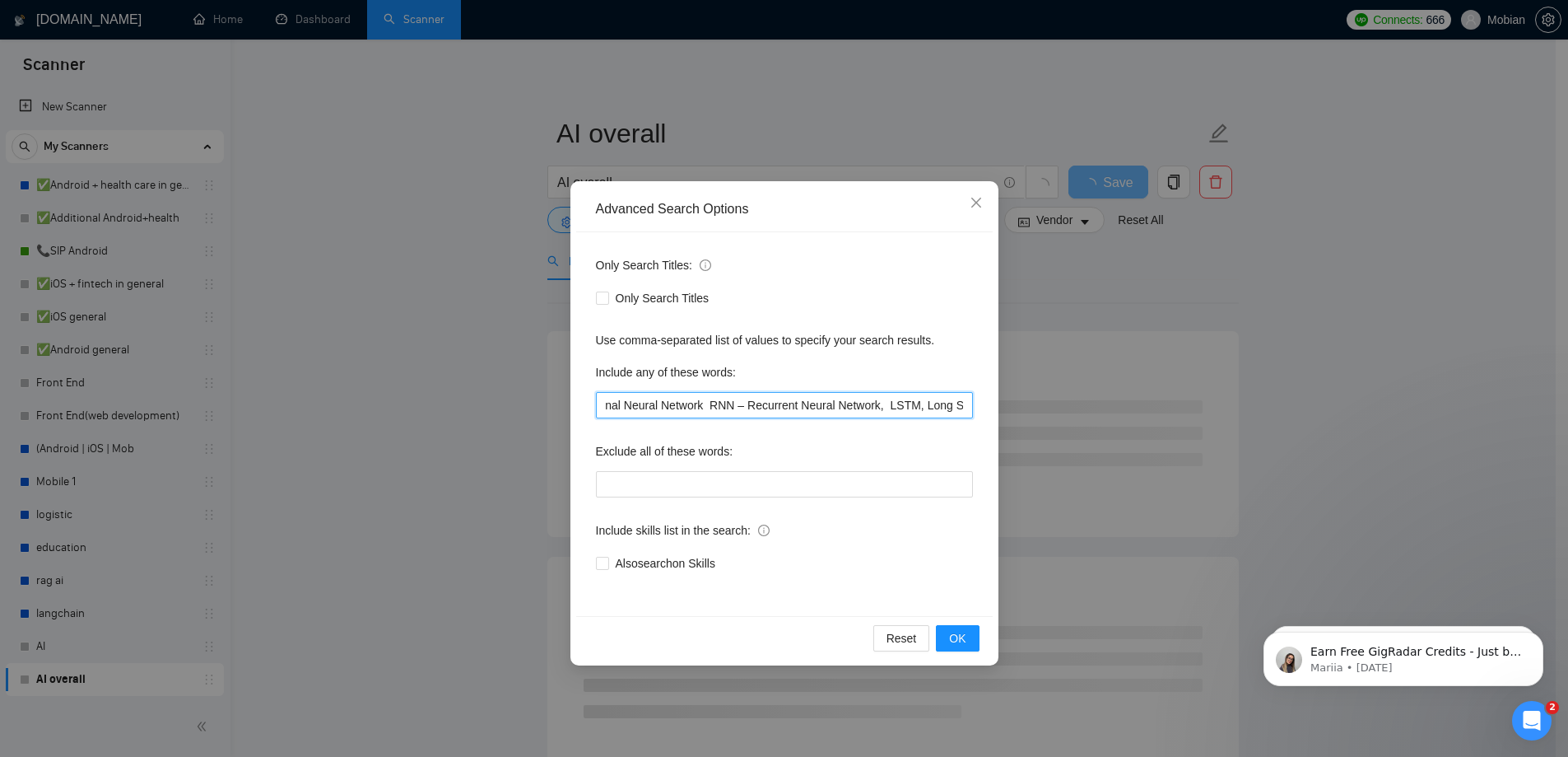
scroll to position [0, 671]
click at [693, 405] on input "AI – Artificial Intelligence ML – Machine Learning DL – Deep Learning [PERSON_N…" at bounding box center [785, 405] width 377 height 26
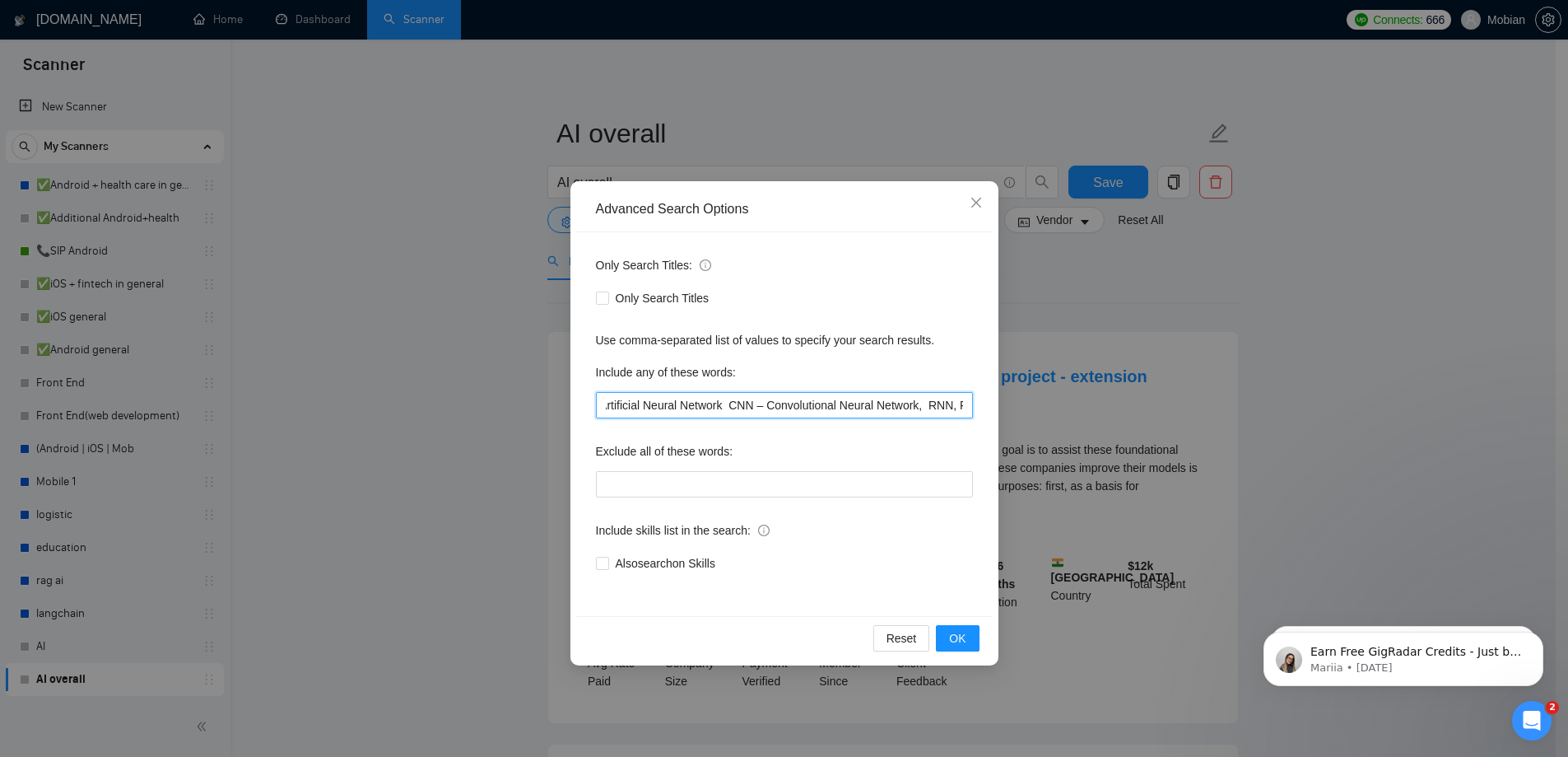
click at [690, 407] on input "AI – Artificial Intelligence ML – Machine Learning DL – Deep Learning [PERSON_N…" at bounding box center [785, 405] width 377 height 26
click at [724, 411] on input "AI – Artificial Intelligence ML – Machine Learning DL – Deep Learning [PERSON_N…" at bounding box center [785, 405] width 377 height 26
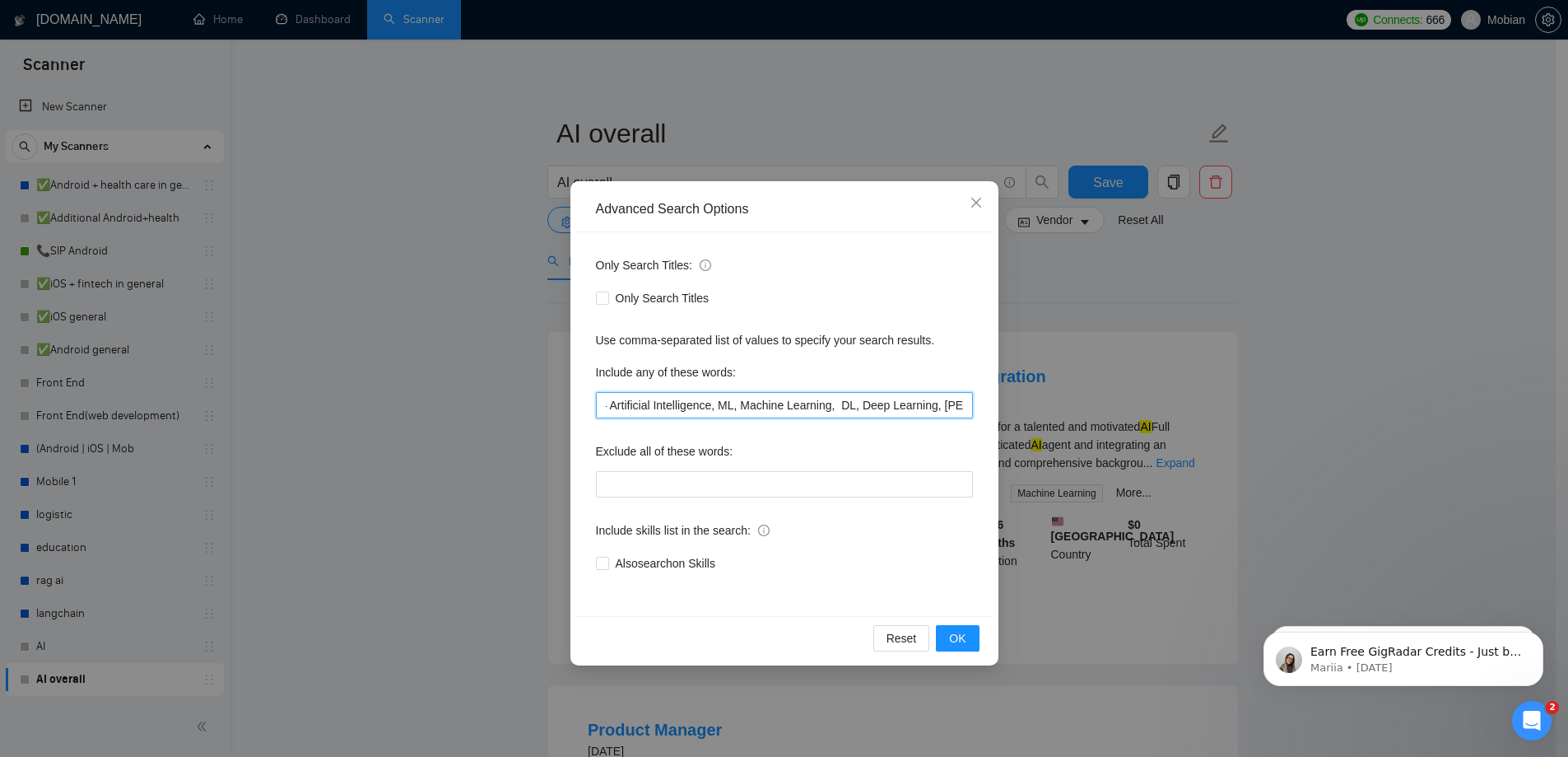
scroll to position [0, 0]
click at [628, 407] on input "AI – Artificial Intelligence, ML, Machine Learning, DL, Deep Learning, [PERSON_…" at bounding box center [785, 405] width 377 height 26
type input "AI, Artificial Intelligence, ML, Machine Learning, DL, Deep Learning, [PERSON_N…"
click at [965, 631] on span "OK" at bounding box center [957, 638] width 16 height 18
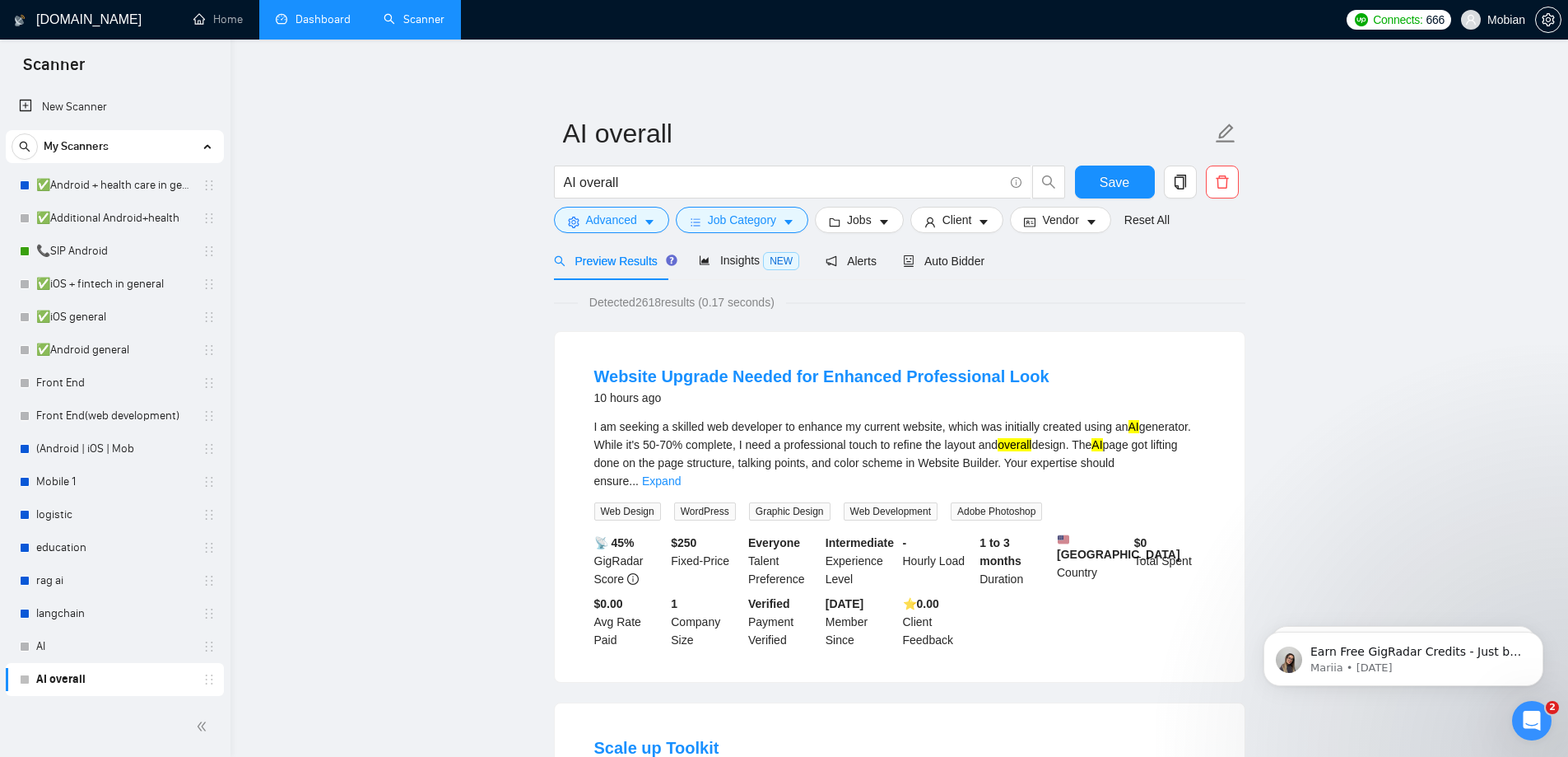
drag, startPoint x: 295, startPoint y: 155, endPoint x: 312, endPoint y: 2, distance: 153.9
click at [52, 680] on link "AI overall" at bounding box center [113, 679] width 156 height 33
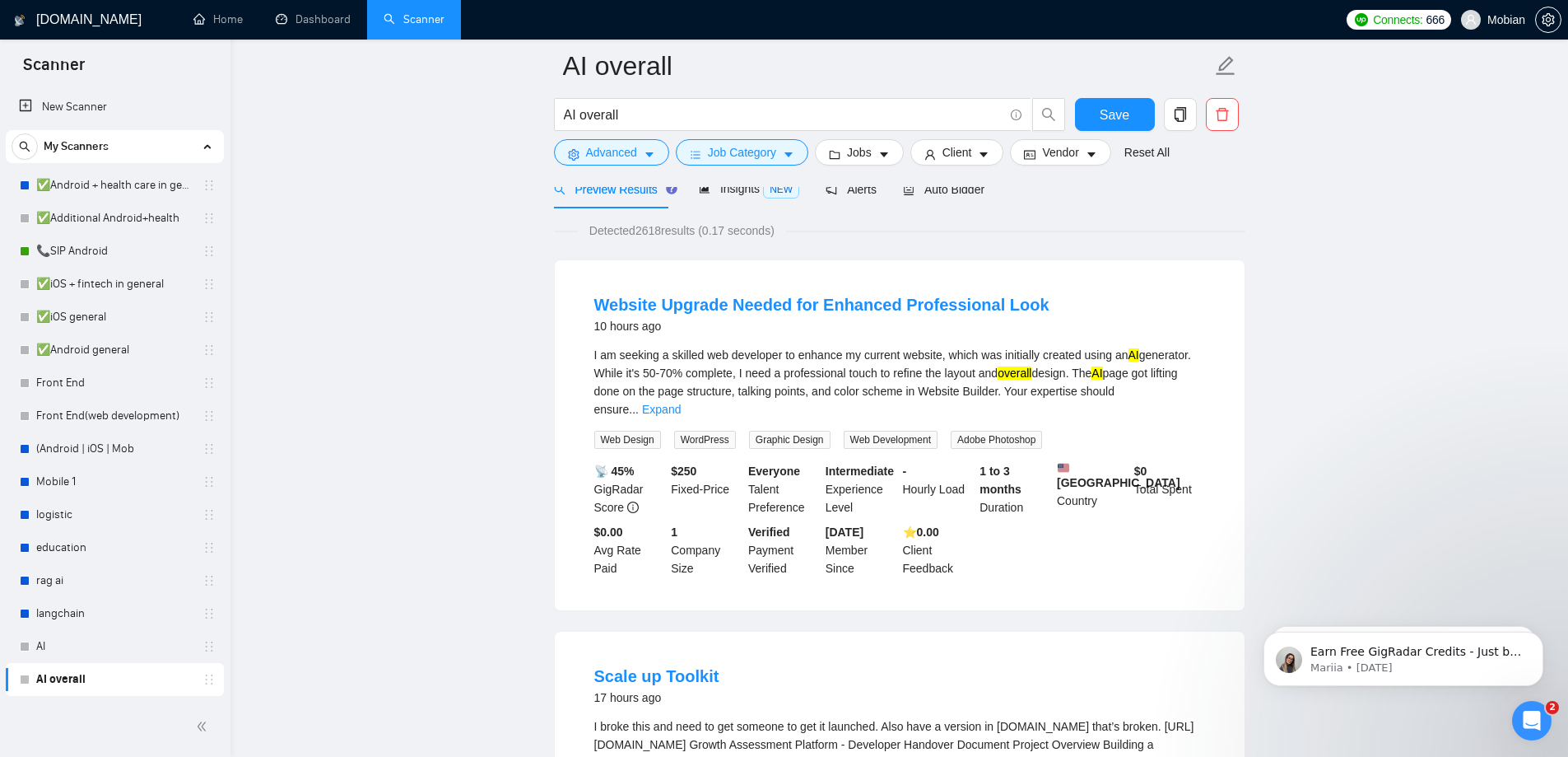
scroll to position [247, 0]
